Goal: Task Accomplishment & Management: Use online tool/utility

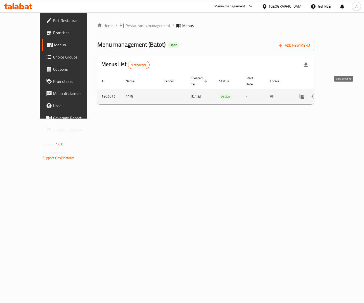
click at [345, 93] on link "enhanced table" at bounding box center [339, 96] width 12 height 12
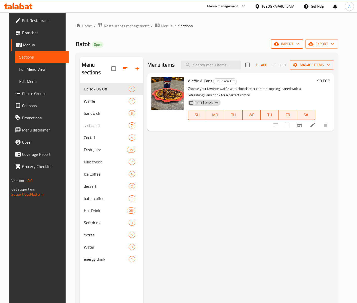
click at [296, 47] on span "import" at bounding box center [287, 44] width 24 height 6
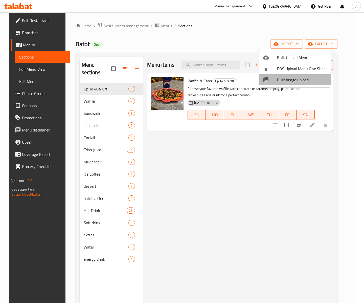
click at [279, 77] on span "Bulk Image upload" at bounding box center [302, 80] width 50 height 6
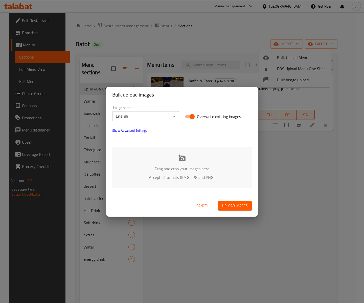
click at [169, 158] on div "Drag and drop your images here Accepted formats (JPEG, JPG and PNG )" at bounding box center [182, 166] width 140 height 41
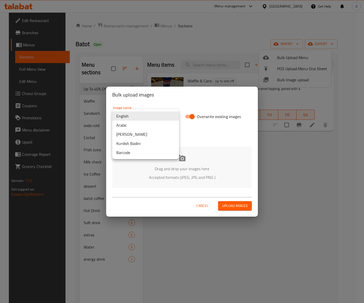
click at [163, 116] on body "​ Menu-management [GEOGRAPHIC_DATA] Get Help A Edit Restaurant Branches Menus S…" at bounding box center [182, 157] width 364 height 290
click at [191, 158] on div at bounding box center [182, 151] width 364 height 303
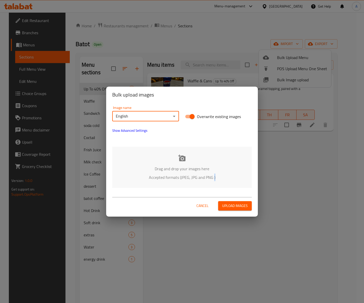
click at [191, 159] on div "English Arabic Kurdish Sorani Kurdish Badini Barcode" at bounding box center [182, 151] width 364 height 303
click at [188, 163] on div "Drag and drop your images here Accepted formats (JPEG, JPG and PNG )" at bounding box center [182, 166] width 140 height 41
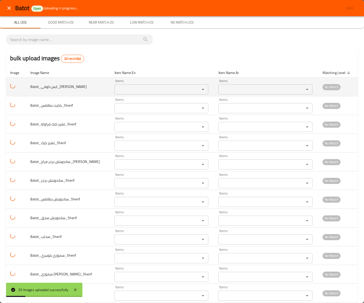
click at [120, 87] on كوفي_Sherif "Items" at bounding box center [154, 89] width 76 height 7
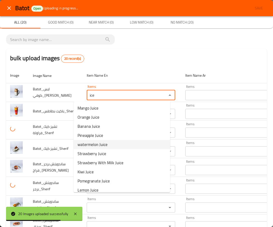
type كوفي_Sherif "ice"
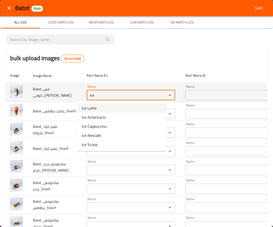
drag, startPoint x: 116, startPoint y: 95, endPoint x: 71, endPoint y: 95, distance: 45.8
click at [71, 95] on tr "Batot_ايس كوفي_Sherif Items ice Items Items Items No Match" at bounding box center [157, 92] width 303 height 19
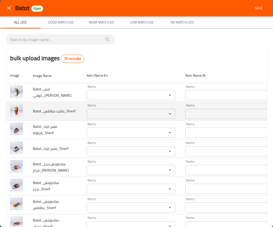
click at [64, 115] on td "Batot_باكيت بطاطس_Sherif" at bounding box center [56, 111] width 54 height 19
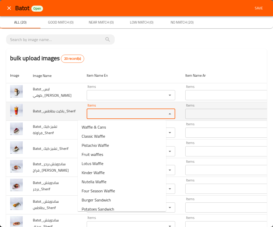
click at [104, 113] on بطاطس_Sherif "Items" at bounding box center [123, 113] width 71 height 7
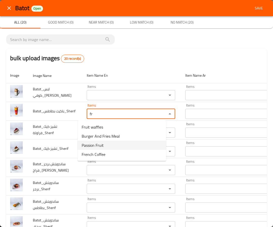
type بطاطس_Sherif "f"
type بطاطس_Sherif "p"
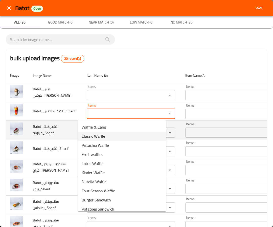
click at [65, 124] on td "Batot_تشيز كيك فراولة_Sherif" at bounding box center [56, 129] width 54 height 19
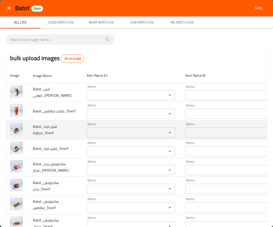
click at [106, 135] on فراولة_Sherif "Items" at bounding box center [123, 132] width 71 height 7
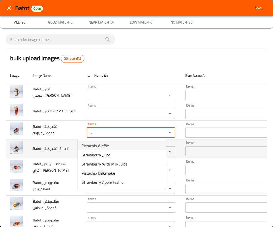
type فراولة_Sherif "st"
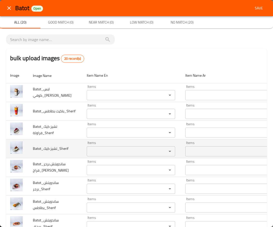
click at [53, 147] on td "Batot_تشيز كيك_Sherif" at bounding box center [56, 148] width 54 height 19
click at [105, 151] on كيك_Sherif "Items" at bounding box center [123, 151] width 71 height 7
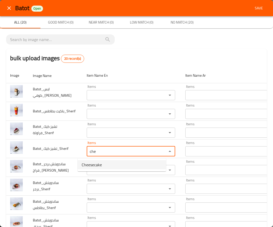
click at [104, 163] on كيك_Sherif-option-0 "Cheesecake" at bounding box center [122, 164] width 89 height 9
type كيك_Sherif "Cheesecake"
type كيك_Sherif-ar "تشيز كيك"
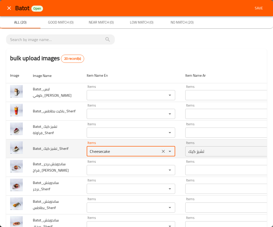
drag, startPoint x: 102, startPoint y: 151, endPoint x: 67, endPoint y: 150, distance: 35.2
click at [67, 150] on tr "Batot_تشيز كيك_Sherif Items Cheesecake Items Items تشيز كيك Items No Match" at bounding box center [157, 148] width 303 height 19
click at [88, 150] on كيك_Sherif "Cheesecake" at bounding box center [123, 151] width 71 height 7
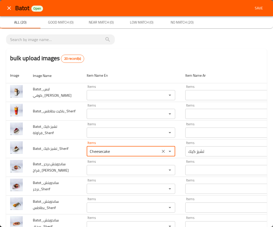
type كيك_Sherif "Cheesecake"
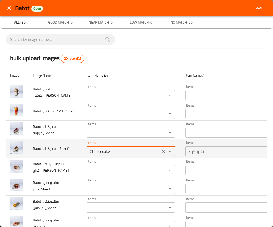
click at [94, 155] on كيك_Sherif "Cheesecake" at bounding box center [123, 151] width 71 height 7
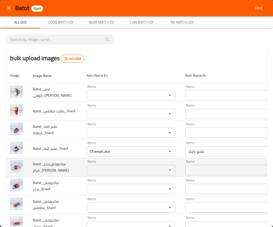
click at [57, 161] on td "Batot_ساندويتش برجر فراخ_[PERSON_NAME]" at bounding box center [56, 167] width 54 height 19
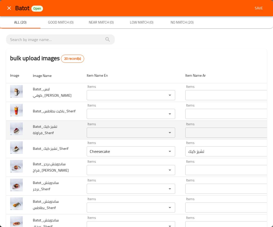
click at [52, 125] on span "Batot_تشيز كيك فراولة_Sherif" at bounding box center [45, 129] width 24 height 13
copy span "Batot_تشيز كيك فراولة_Sherif"
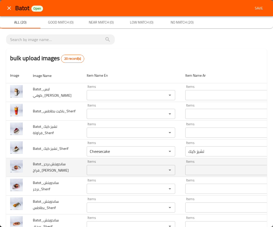
click at [56, 159] on td "Batot_ساندويتش برجر فراخ_[PERSON_NAME]" at bounding box center [56, 167] width 54 height 19
click at [92, 168] on فراخ_Sherif "Items" at bounding box center [123, 169] width 71 height 7
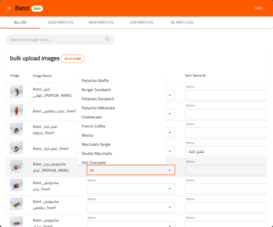
type فراخ_Sherif "c"
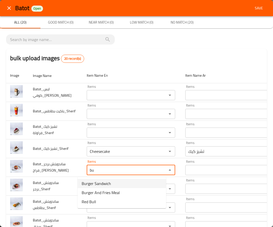
click at [125, 185] on فراخ_Sherif-option-0 "Burger Sandwich" at bounding box center [122, 183] width 89 height 9
type فراخ_Sherif "Burger Sandwich"
type فراخ_Sherif-ar "سندويتش برجر"
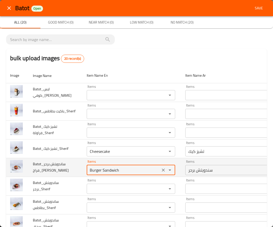
click at [100, 171] on فراخ_Sherif "Burger Sandwich" at bounding box center [123, 169] width 71 height 7
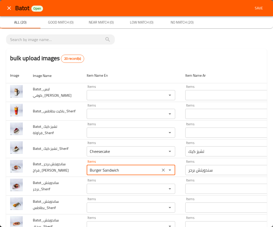
type فراخ_Sherif "Burger Sandwich"
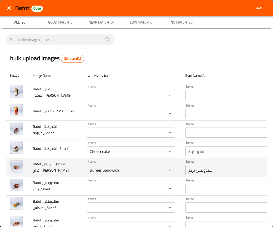
click at [49, 166] on span "Batot_ساندويتش برجر فراخ_[PERSON_NAME]" at bounding box center [51, 167] width 36 height 13
copy span "Batot_ساندويتش برجر فراخ_[PERSON_NAME]"
click at [48, 175] on td "Batot_ساندويتش برجر فراخ_[PERSON_NAME]" at bounding box center [56, 167] width 54 height 19
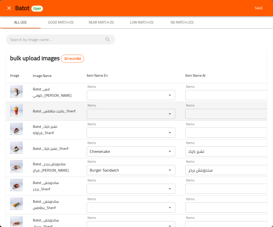
click at [43, 114] on span "Batot_باكيت بطاطس_Sherif" at bounding box center [54, 111] width 43 height 7
copy span "Batot_باكيت بطاطس_Sherif"
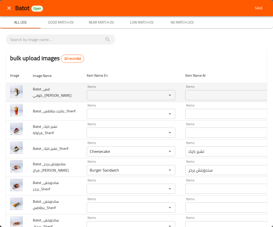
click at [47, 89] on span "Batot_ايس كوفي_[PERSON_NAME]" at bounding box center [52, 92] width 39 height 13
copy span "Batot_ايس كوفي_[PERSON_NAME]"
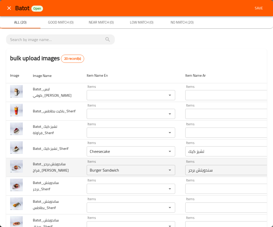
click at [63, 172] on td "Batot_ساندويتش برجر فراخ_[PERSON_NAME]" at bounding box center [56, 167] width 54 height 19
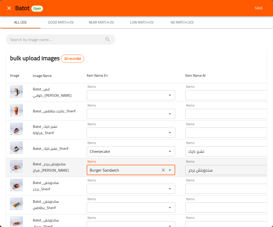
drag, startPoint x: 143, startPoint y: 167, endPoint x: 67, endPoint y: 168, distance: 75.6
click at [67, 168] on tr "Batot_ساندويتش برجر فراخ_Sherif Items Burger Sandwich Items Items سندويتش برجر …" at bounding box center [157, 167] width 303 height 19
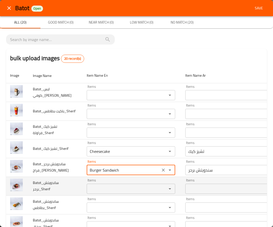
drag, startPoint x: 97, startPoint y: 186, endPoint x: 101, endPoint y: 187, distance: 4.4
click at [97, 187] on برجر_Sherif "Items" at bounding box center [123, 188] width 71 height 7
paste برجر_Sherif "Burger Sandwich"
type برجر_Sherif "Burger Sandwich"
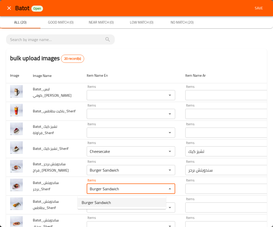
click at [104, 203] on span "Burger Sandwich" at bounding box center [96, 202] width 29 height 6
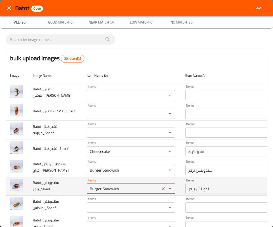
type برجر_Sherif-ar "سندويتش برجر"
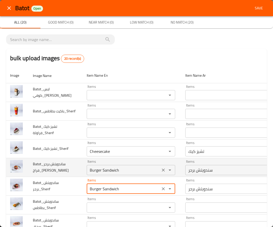
click at [161, 170] on icon "Clear" at bounding box center [163, 169] width 5 height 5
type برجر_Sherif "Burger Sandwich"
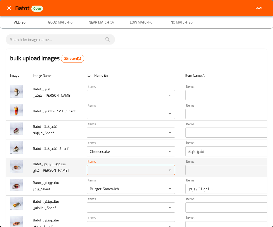
click at [48, 176] on td "Batot_ساندويتش برجر فراخ_[PERSON_NAME]" at bounding box center [56, 167] width 54 height 19
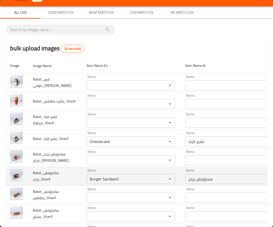
scroll to position [38, 0]
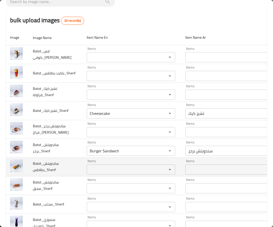
click at [92, 167] on بطاطس_Sherif "Items" at bounding box center [123, 169] width 71 height 7
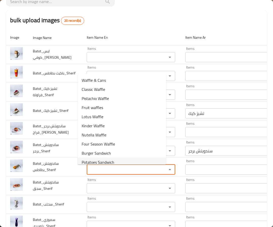
click at [102, 160] on span "Potatoes Sandwich" at bounding box center [98, 162] width 33 height 6
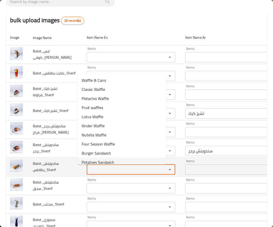
type بطاطس_Sherif "Potatoes Sandwich"
type بطاطس_Sherif-ar "سندويتش بطاطس"
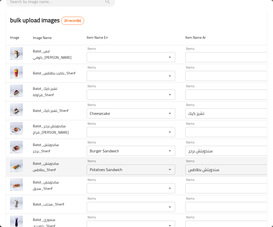
click at [51, 172] on span "Batot_ساندويتش بطاطس_Sherif" at bounding box center [46, 166] width 26 height 13
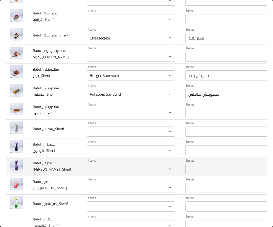
scroll to position [114, 0]
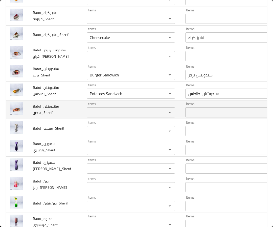
click at [88, 113] on سجق_Sherif "Items" at bounding box center [123, 112] width 71 height 7
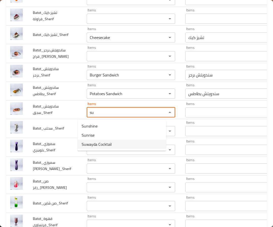
type سجق_Sherif "s"
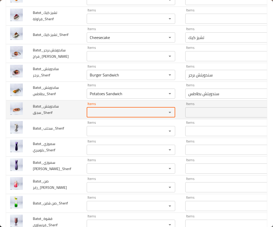
click at [51, 107] on span "Batot_ساندويتش سجق_Sherif" at bounding box center [46, 109] width 26 height 13
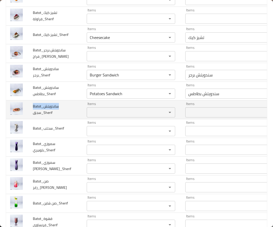
click at [51, 107] on span "Batot_ساندويتش سجق_Sherif" at bounding box center [46, 109] width 26 height 13
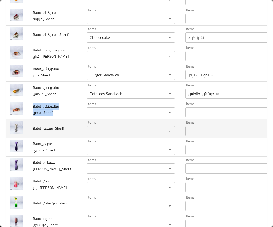
copy span "Batot_ساندويتش سجق_Sherif"
click at [57, 132] on span "Batot_سحلب_Sherif" at bounding box center [48, 128] width 31 height 7
click at [87, 127] on div "Items" at bounding box center [131, 131] width 89 height 10
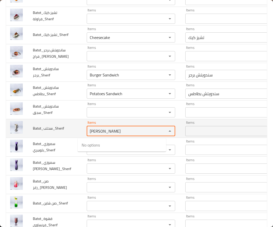
type input "س"
type input "s"
paste input "Orchids"
type input "Orchids"
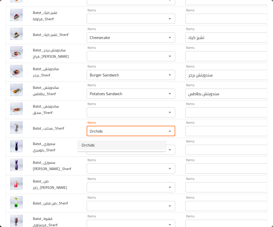
click at [94, 144] on span "Orchids" at bounding box center [88, 145] width 13 height 6
type input "سحلب"
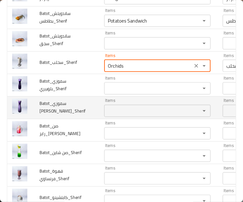
scroll to position [192, 0]
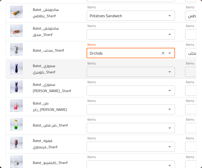
type input "Orchids"
click at [94, 70] on بلوبيري_Sherif "Items" at bounding box center [123, 71] width 71 height 7
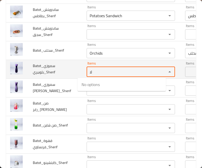
type بلوبيري_Sherif "ل"
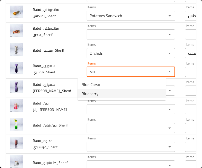
click at [99, 92] on بلوبيري_Sherif-option-1 "Blueberry" at bounding box center [122, 93] width 89 height 9
type بلوبيري_Sherif "Blueberry"
type بلوبيري_Sherif-ar "بلوبيري"
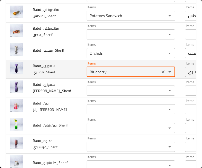
click at [92, 68] on div "Blueberry Items" at bounding box center [131, 72] width 89 height 10
click at [94, 73] on بلوبيري_Sherif "Blueberry" at bounding box center [123, 71] width 71 height 7
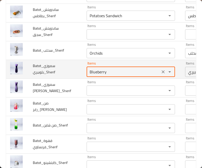
click at [94, 73] on بلوبيري_Sherif "Blueberry" at bounding box center [123, 71] width 71 height 7
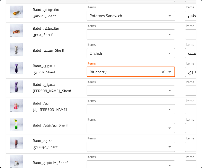
type بلوبيري_Sherif "Blueberry"
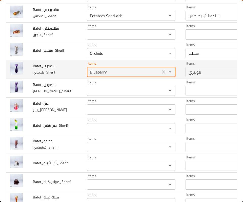
click at [52, 73] on span "Batot_سموزي بلوبيري_Sherif" at bounding box center [44, 68] width 23 height 13
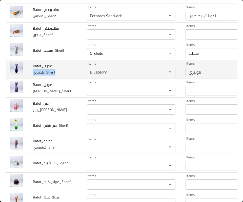
click at [52, 73] on span "Batot_سموزي بلوبيري_Sherif" at bounding box center [44, 68] width 23 height 13
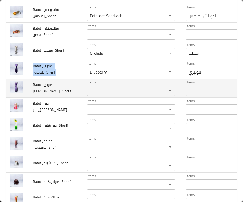
copy span "Batot_سموزي بلوبيري_Sherif"
click at [48, 87] on span "Batot_سموزي [PERSON_NAME]_Sherif" at bounding box center [52, 87] width 38 height 13
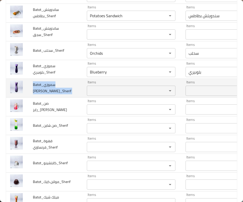
click at [48, 87] on span "Batot_سموزي [PERSON_NAME]_Sherif" at bounding box center [52, 87] width 38 height 13
copy span "Batot_سموزي [PERSON_NAME]_Sherif"
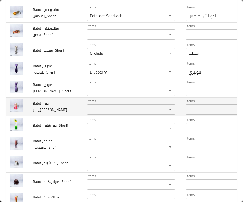
click at [50, 107] on span "Batot_صن رايز_[PERSON_NAME]" at bounding box center [50, 106] width 34 height 13
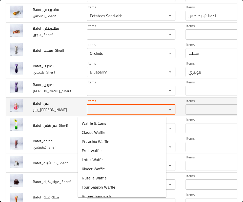
click at [88, 108] on رايز_Sherif "Items" at bounding box center [123, 109] width 71 height 7
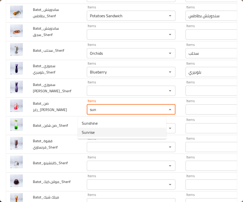
click at [99, 131] on رايز_Sherif-option-1 "Sunrise" at bounding box center [122, 132] width 89 height 9
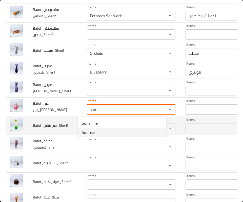
type رايز_Sherif "Sunrise"
type رايز_Sherif-ar "[PERSON_NAME]"
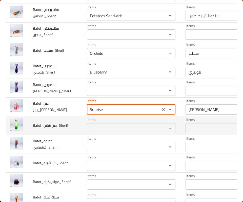
type رايز_Sherif "Sunrise"
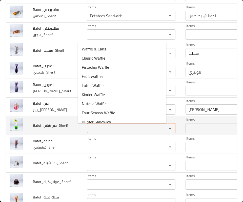
click at [94, 127] on شاين_Sherif "Items" at bounding box center [123, 127] width 71 height 7
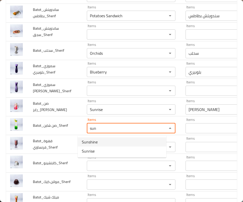
click at [89, 143] on span "Sunshine" at bounding box center [90, 142] width 16 height 6
type شاين_Sherif "Sunshine"
type شاين_Sherif-ar "[PERSON_NAME]"
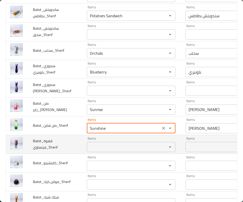
type شاين_Sherif "Sunshine"
click at [90, 149] on فرنساوي_Sherif "Items" at bounding box center [123, 146] width 71 height 7
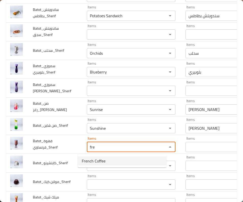
click at [95, 162] on span "French Coffee" at bounding box center [94, 161] width 24 height 6
type فرنساوي_Sherif "French Coffee"
type فرنساوي_Sherif-ar "قهوه فرنساوي"
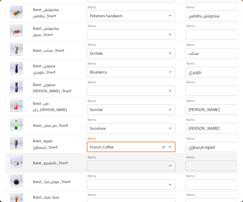
type فرنساوي_Sherif "French Coffee"
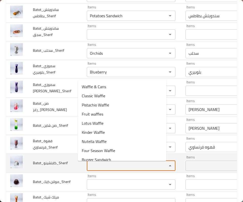
click at [92, 164] on input "Items" at bounding box center [123, 165] width 71 height 7
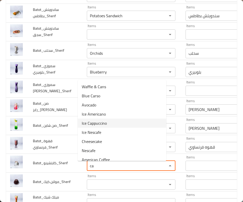
scroll to position [14, 0]
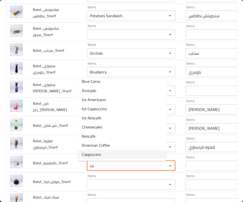
click at [108, 153] on li "Cappuccino" at bounding box center [122, 154] width 89 height 9
type input "Cappuccino"
type input "كابتشينو"
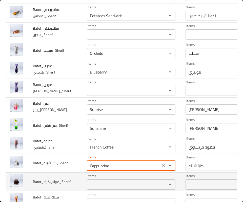
click at [88, 180] on div "Items" at bounding box center [131, 184] width 89 height 10
type input "Cappuccino"
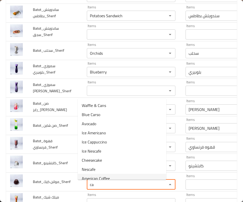
type كيك_Sherif "c"
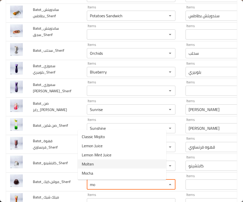
click at [99, 164] on كيك_Sherif-option-3 "Molten" at bounding box center [122, 163] width 89 height 9
type كيك_Sherif "Molten"
type كيك_Sherif-ar "مولتن"
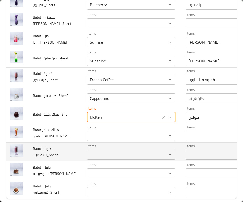
scroll to position [259, 0]
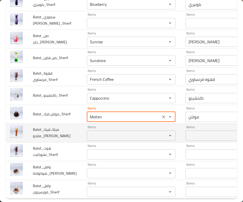
type كيك_Sherif "Molten"
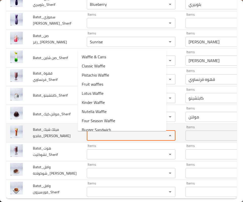
click at [95, 139] on مانجو_Sherif "Items" at bounding box center [123, 135] width 71 height 7
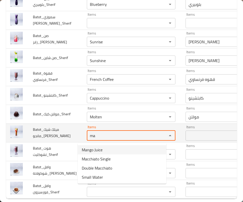
drag, startPoint x: 100, startPoint y: 136, endPoint x: 59, endPoint y: 138, distance: 41.3
click at [59, 138] on tr "Batot_ميلك شيك مانجو_Sherif Items ma Items Items Items No Match" at bounding box center [157, 132] width 303 height 19
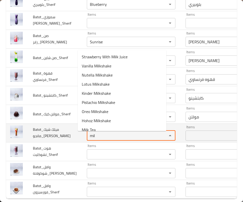
type مانجو_Sherif "milk"
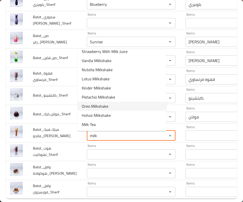
scroll to position [14, 0]
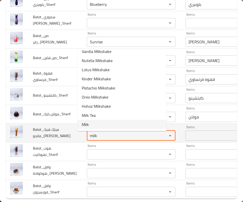
drag, startPoint x: 100, startPoint y: 134, endPoint x: 59, endPoint y: 136, distance: 40.8
click at [59, 136] on tr "Batot_ميلك شيك مانجو_Sherif Items milk Items Items Items No Match" at bounding box center [157, 132] width 303 height 19
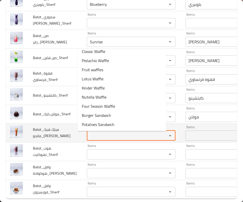
scroll to position [0, 0]
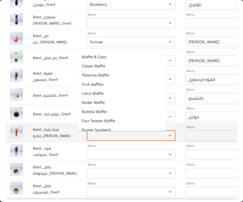
click at [54, 133] on span "Batot_ميلك شيك مانجو_[PERSON_NAME]" at bounding box center [52, 132] width 38 height 13
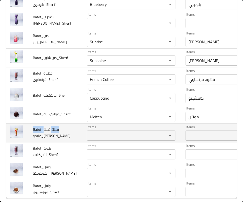
click at [54, 133] on span "Batot_ميلك شيك مانجو_[PERSON_NAME]" at bounding box center [52, 132] width 38 height 13
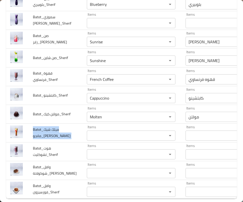
copy span "Batot_ميلك شيك مانجو_[PERSON_NAME]"
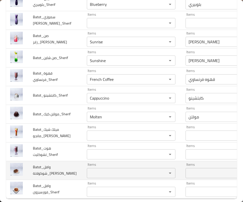
click at [46, 165] on span "Batot_وافل شوكولاتة_[PERSON_NAME]" at bounding box center [55, 169] width 44 height 13
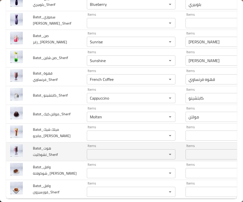
click at [93, 158] on تشوكليت_Sherif "Items" at bounding box center [123, 154] width 71 height 7
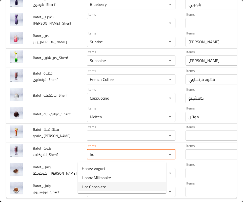
click at [100, 183] on span "Hot Chocolate" at bounding box center [94, 186] width 24 height 6
type تشوكليت_Sherif "Hot Chocolate"
type تشوكليت_Sherif-ar "هوت شوكليت"
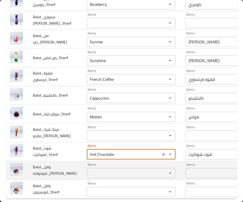
type تشوكليت_Sherif "Hot Chocolate"
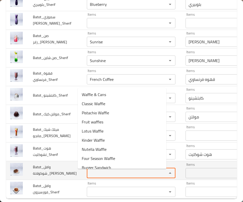
click at [102, 172] on شوكولاتة_Sherif "Items" at bounding box center [123, 172] width 71 height 7
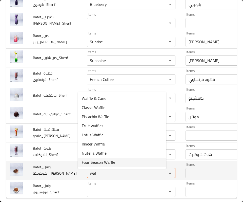
drag, startPoint x: 96, startPoint y: 174, endPoint x: 69, endPoint y: 174, distance: 26.8
click at [69, 174] on tr "Batot_وافل شوكولاتة_Sherif Items waf Items Items Items No Match" at bounding box center [157, 170] width 303 height 19
type شوكولاتة_Sherif "waf"
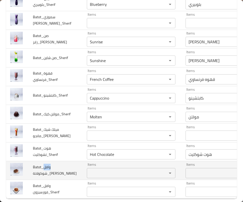
drag, startPoint x: 43, startPoint y: 168, endPoint x: 51, endPoint y: 168, distance: 8.6
click at [51, 168] on td "Batot_وافل شوكولاتة_[PERSON_NAME]" at bounding box center [56, 170] width 54 height 19
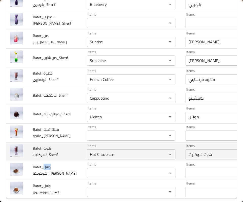
copy span "وافل"
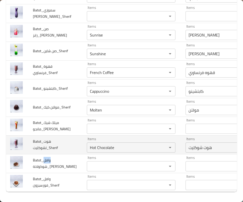
scroll to position [273, 0]
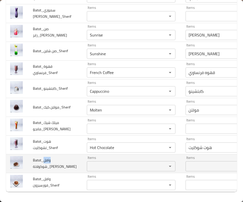
click at [48, 157] on span "Batot_وافل شوكولاتة_[PERSON_NAME]" at bounding box center [55, 163] width 44 height 13
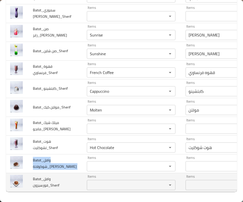
click at [89, 180] on div "Items" at bounding box center [131, 185] width 89 height 10
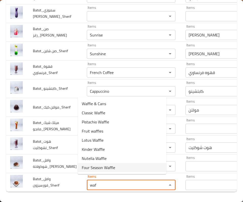
click at [107, 164] on span "Four Season Waffle" at bounding box center [98, 167] width 33 height 6
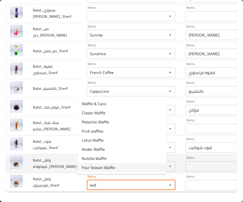
type فورسيزون_Sherif "Four Season Waffle"
type فورسيزون_Sherif-ar "وافل فور سيزون"
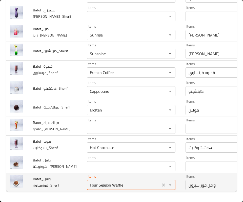
type فورسيزون_Sherif "Four Season Waffle"
click at [59, 173] on td "Batot_وافل فورسيزون_Sherif" at bounding box center [56, 182] width 54 height 19
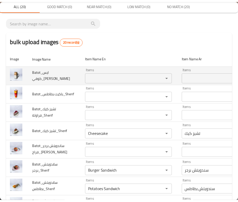
scroll to position [0, 0]
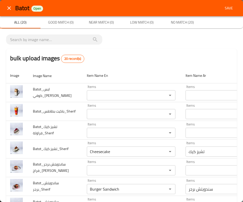
click at [225, 13] on div "Batot Open Save" at bounding box center [121, 8] width 243 height 16
click at [226, 10] on span "Save" at bounding box center [229, 8] width 12 height 6
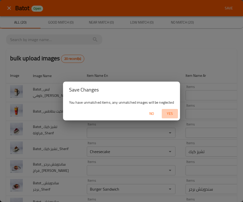
click at [168, 111] on span "Yes" at bounding box center [170, 113] width 12 height 6
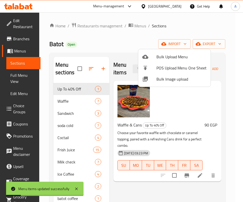
click at [189, 109] on div at bounding box center [121, 101] width 243 height 202
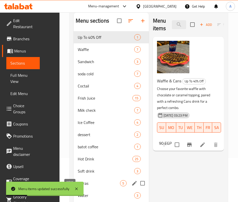
scroll to position [79, 0]
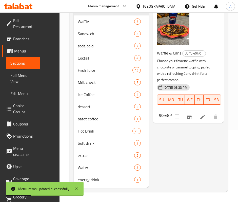
click at [149, 138] on div "Menu items Add Sort Manage items Waffle & Cans Up To 40% Off Choose your favori…" at bounding box center [186, 86] width 75 height 203
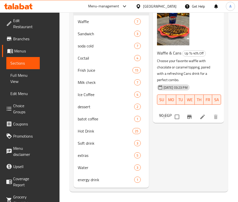
click at [177, 114] on div "Menu items Add Sort Manage items Waffle & Cans Up To 40% Off Choose your favori…" at bounding box center [186, 86] width 75 height 203
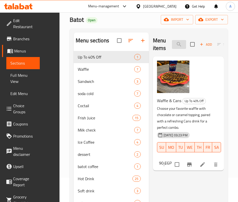
scroll to position [0, 0]
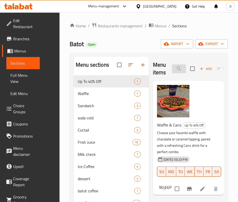
click at [172, 68] on input "search" at bounding box center [179, 68] width 14 height 9
paste input "بطاطس"
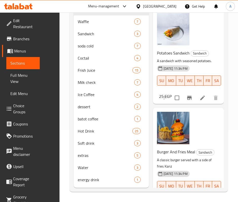
scroll to position [12, 0]
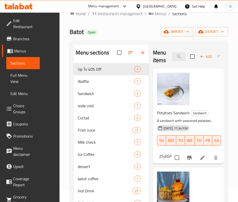
drag, startPoint x: 163, startPoint y: 57, endPoint x: 92, endPoint y: 56, distance: 70.8
click at [92, 56] on div "Menu sections Up To 40% Off 1 Waffle 7 Sandwich 3 soda cold 7 Coctail 4 Frish J…" at bounding box center [149, 146] width 150 height 203
paste input "كيت"
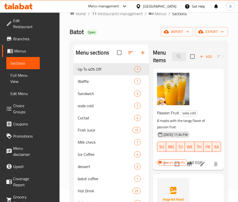
type input "ب"
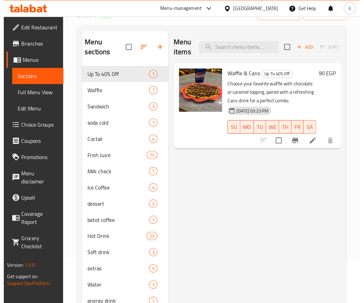
scroll to position [0, 0]
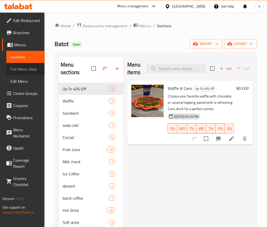
click at [25, 64] on link "Full Menu View" at bounding box center [25, 69] width 38 height 12
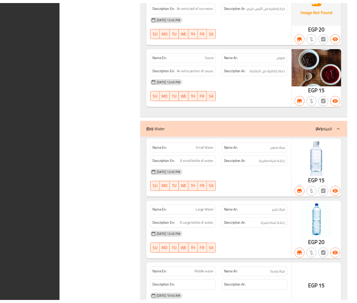
scroll to position [6996, 0]
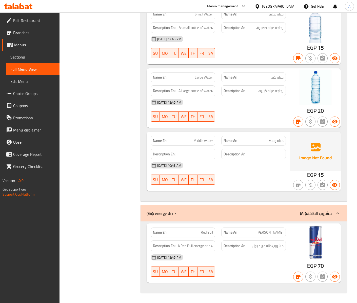
click at [148, 162] on div "Description En:" at bounding box center [182, 153] width 71 height 17
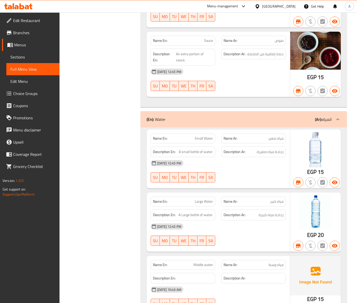
scroll to position [6723, 0]
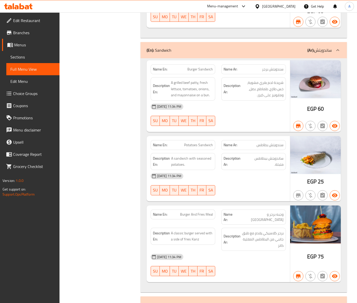
click at [30, 18] on span "Edit Restaurant" at bounding box center [34, 20] width 42 height 6
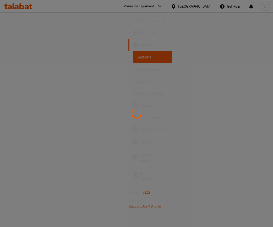
click at [182, 100] on div at bounding box center [136, 113] width 273 height 227
click at [172, 111] on div at bounding box center [136, 113] width 273 height 227
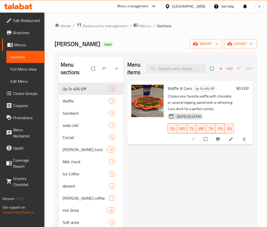
click at [183, 64] on div "Menu items Add Sort Manage items" at bounding box center [191, 69] width 126 height 24
click at [180, 66] on input "search" at bounding box center [177, 68] width 60 height 9
paste input "Cheesecake"
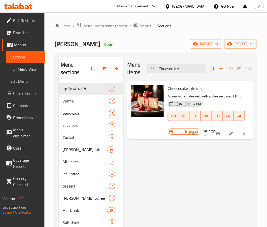
click at [161, 139] on div "Cheesecake dessert A creamy, rich dessert with a cheese-based filling. 13-08-20…" at bounding box center [191, 110] width 126 height 58
drag, startPoint x: 192, startPoint y: 95, endPoint x: 235, endPoint y: 94, distance: 42.5
click at [235, 94] on p "A creamy, rich dessert with a cheese-based filling." at bounding box center [206, 96] width 77 height 6
click at [177, 69] on input "Cheesecake" at bounding box center [177, 68] width 60 height 9
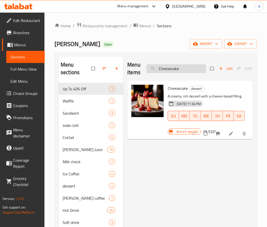
click at [177, 69] on input "Cheesecake" at bounding box center [177, 68] width 60 height 9
paste input "Burger Sandwich"
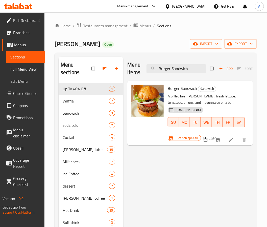
click at [175, 88] on span "Burger Sandwich" at bounding box center [182, 88] width 29 height 8
copy span "Burger"
drag, startPoint x: 191, startPoint y: 69, endPoint x: 122, endPoint y: 67, distance: 69.1
click at [122, 67] on div "Menu sections Up To 40% Off 1 Waffle 7 Sandwich 3 soda cold 7 Coctail 4 Frish J…" at bounding box center [156, 170] width 195 height 227
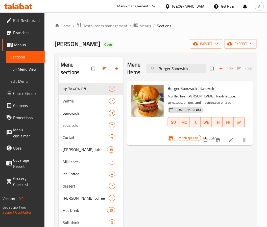
paste input "search"
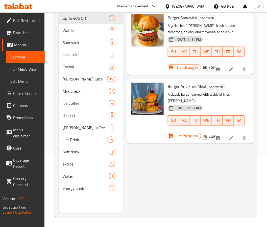
scroll to position [71, 0]
click at [156, 149] on div "Menu items Burger Add Sort Manage items Burger Sandwich Sandwich A grilled beef…" at bounding box center [188, 99] width 130 height 227
click at [160, 153] on div "Menu items Burger Add Sort Manage items Burger Sandwich Sandwich A grilled beef…" at bounding box center [188, 99] width 130 height 227
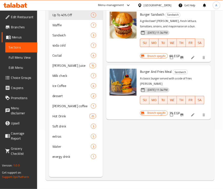
scroll to position [0, 0]
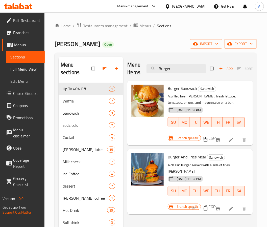
drag, startPoint x: 179, startPoint y: 69, endPoint x: 125, endPoint y: 67, distance: 53.7
click at [125, 67] on div "Menu items Burger Add Sort Manage items Burger Sandwich Sandwich A grilled beef…" at bounding box center [188, 170] width 130 height 227
type input "سج"
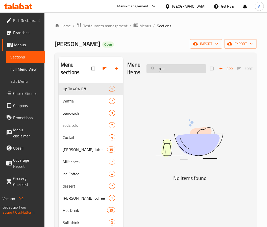
drag, startPoint x: 181, startPoint y: 68, endPoint x: 147, endPoint y: 72, distance: 34.4
click at [147, 72] on input "سج" at bounding box center [177, 68] width 60 height 9
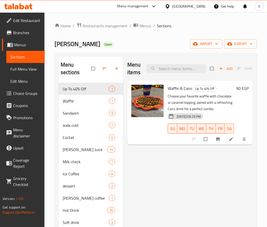
click at [166, 151] on div "Menu items Add Sort Manage items Waffle & Cans Up To 40% Off Choose your favori…" at bounding box center [188, 170] width 130 height 227
click at [163, 138] on div at bounding box center [148, 113] width 36 height 60
click at [168, 66] on input "search" at bounding box center [177, 68] width 60 height 9
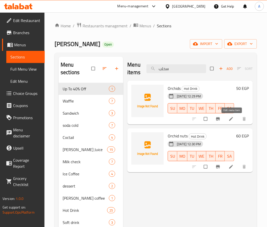
type input "سحلب"
click at [231, 119] on icon at bounding box center [231, 119] width 4 height 4
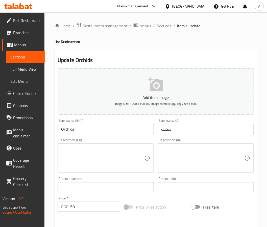
click at [75, 129] on input "Orchids" at bounding box center [106, 129] width 96 height 10
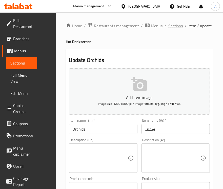
click at [176, 25] on span "Sections" at bounding box center [175, 26] width 14 height 6
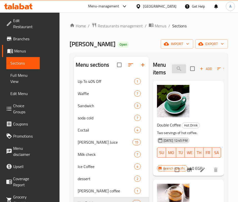
click at [172, 69] on input "search" at bounding box center [179, 68] width 14 height 9
paste input "Blueberry"
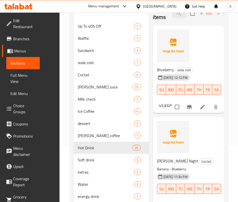
scroll to position [79, 0]
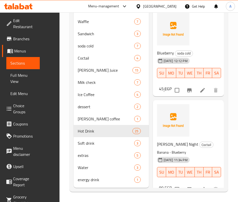
click at [185, 116] on div "Batot Night Coctail Banana - Blueberry 13-08-2025 11:34 PM SU MO TU WE TH FR SA…" at bounding box center [188, 147] width 67 height 91
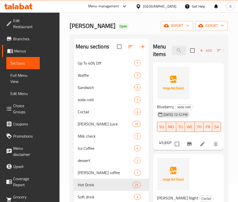
scroll to position [0, 0]
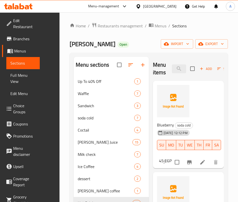
click at [159, 121] on div "Blueberry soda cold 28-09-2025 12:12 PM SU MO TU WE TH FR SA" at bounding box center [186, 139] width 63 height 40
click at [172, 72] on input "Blueberry" at bounding box center [179, 68] width 14 height 9
drag, startPoint x: 153, startPoint y: 69, endPoint x: 124, endPoint y: 74, distance: 29.8
click at [153, 74] on div "Menu items Blueberry Add Sort Manage items" at bounding box center [188, 69] width 71 height 24
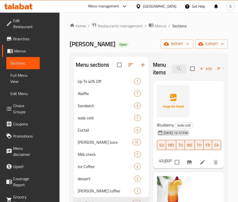
drag, startPoint x: 161, startPoint y: 69, endPoint x: 120, endPoint y: 76, distance: 41.8
click at [153, 76] on div "Menu items berry Add Sort Manage items" at bounding box center [188, 69] width 71 height 24
paste input "وافل"
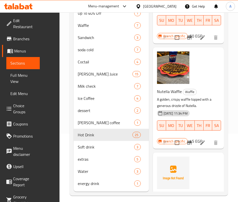
scroll to position [79, 0]
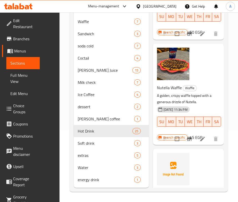
type input "وافل"
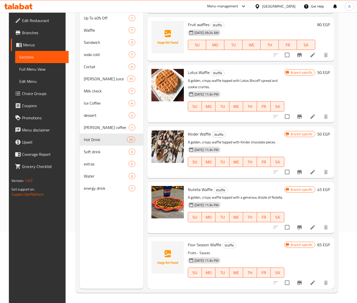
scroll to position [150, 0]
